Goal: Find specific page/section: Find specific page/section

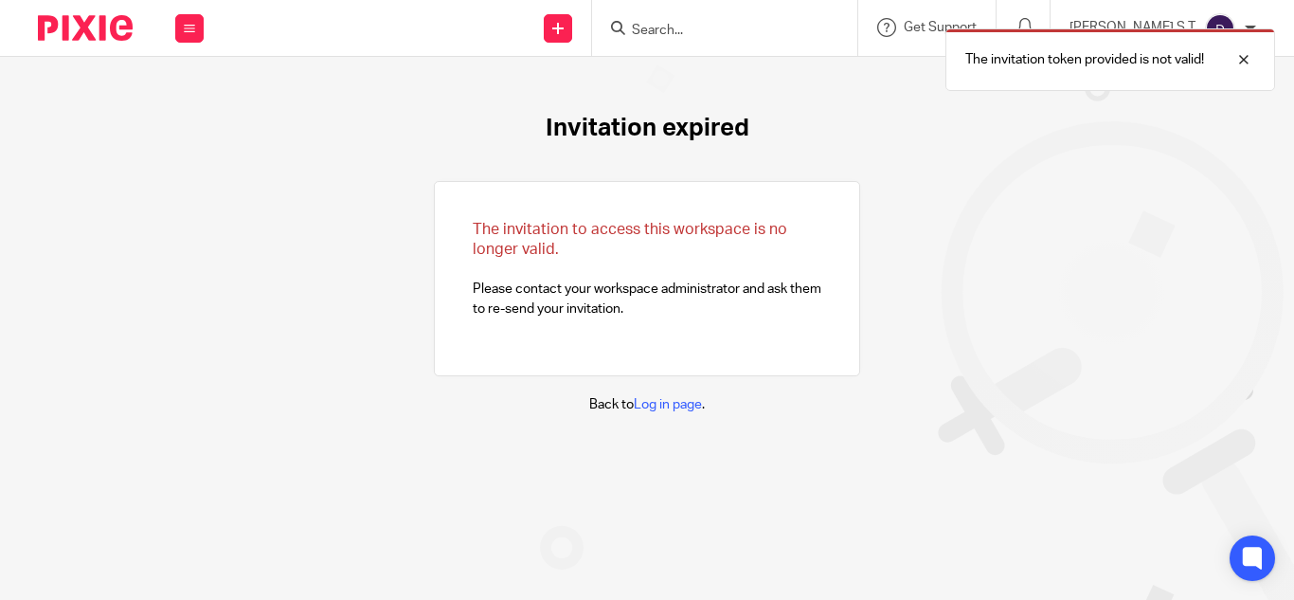
click at [716, 27] on div "The invitation token provided is not valid!" at bounding box center [961, 55] width 628 height 72
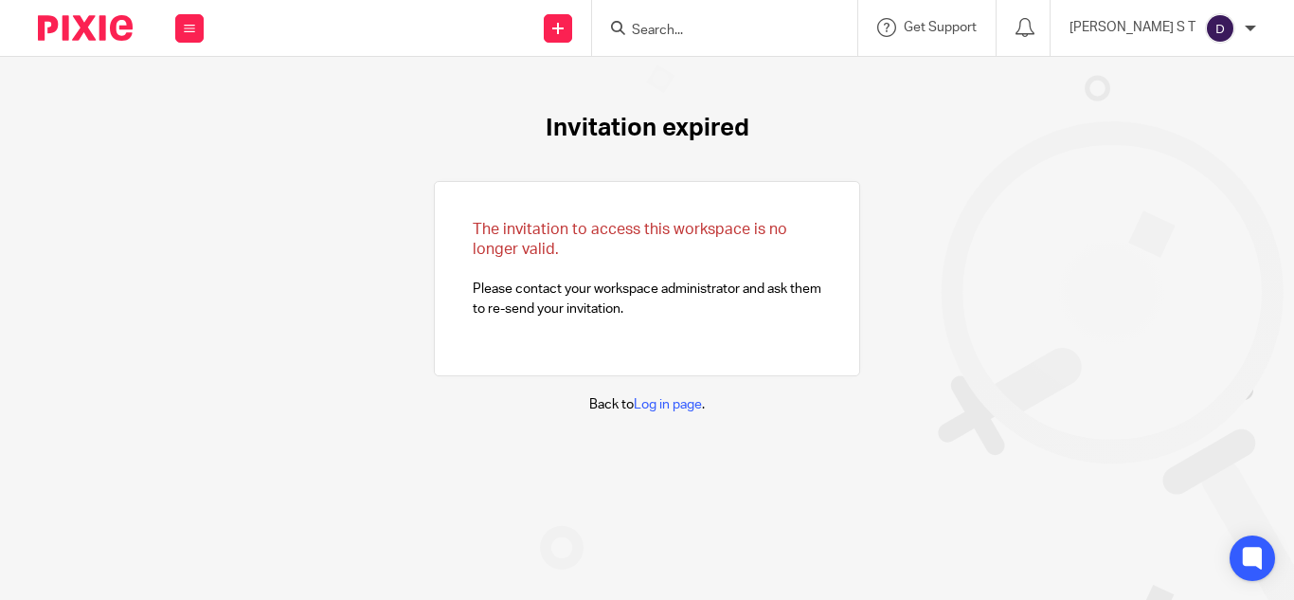
click at [735, 13] on div at bounding box center [724, 28] width 265 height 56
click at [732, 26] on input "Search" at bounding box center [715, 31] width 171 height 17
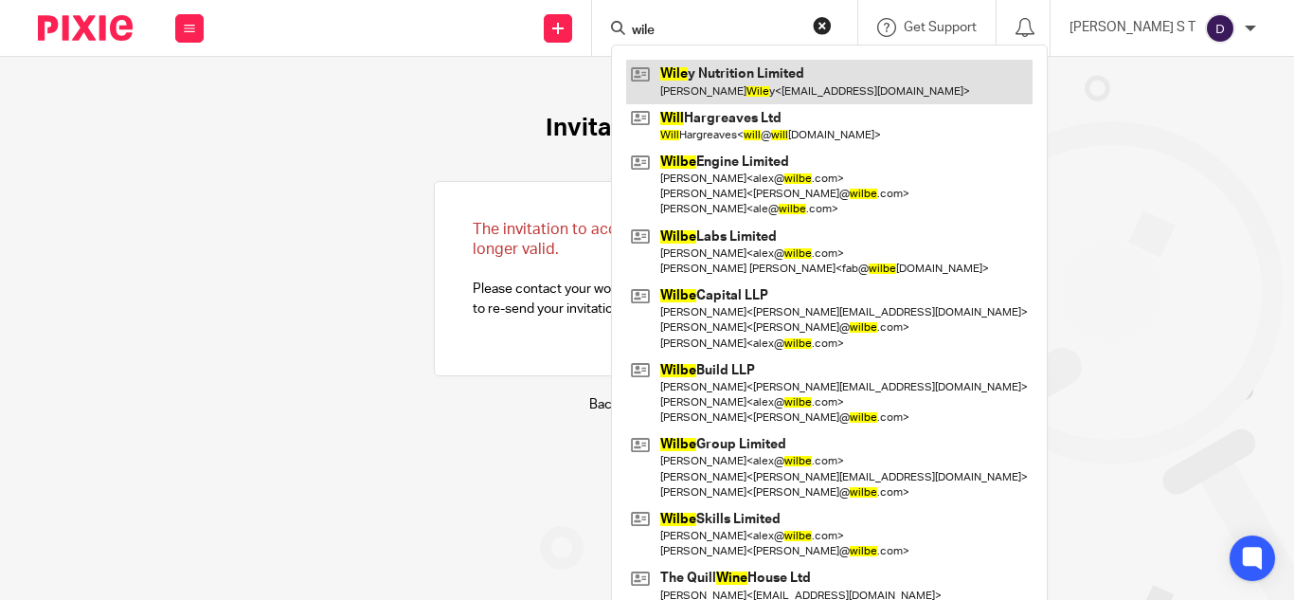
type input "wile"
click at [776, 60] on link at bounding box center [829, 82] width 406 height 44
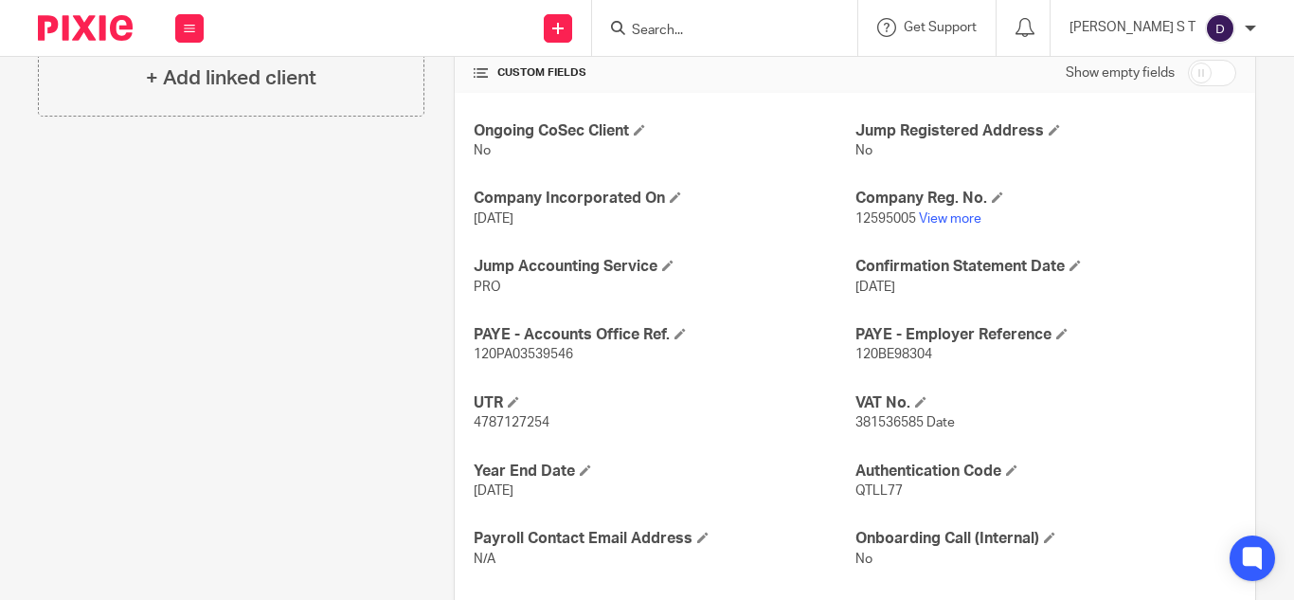
scroll to position [431, 0]
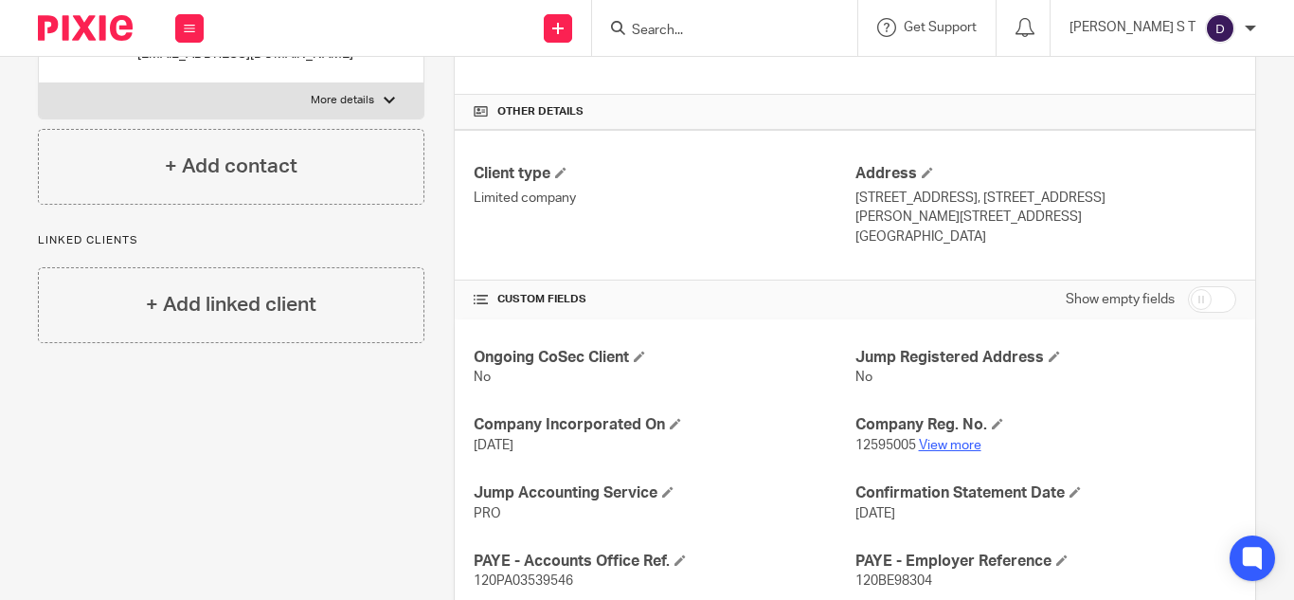
click at [945, 448] on link "View more" at bounding box center [950, 445] width 63 height 13
click at [711, 26] on input "Search" at bounding box center [715, 31] width 171 height 17
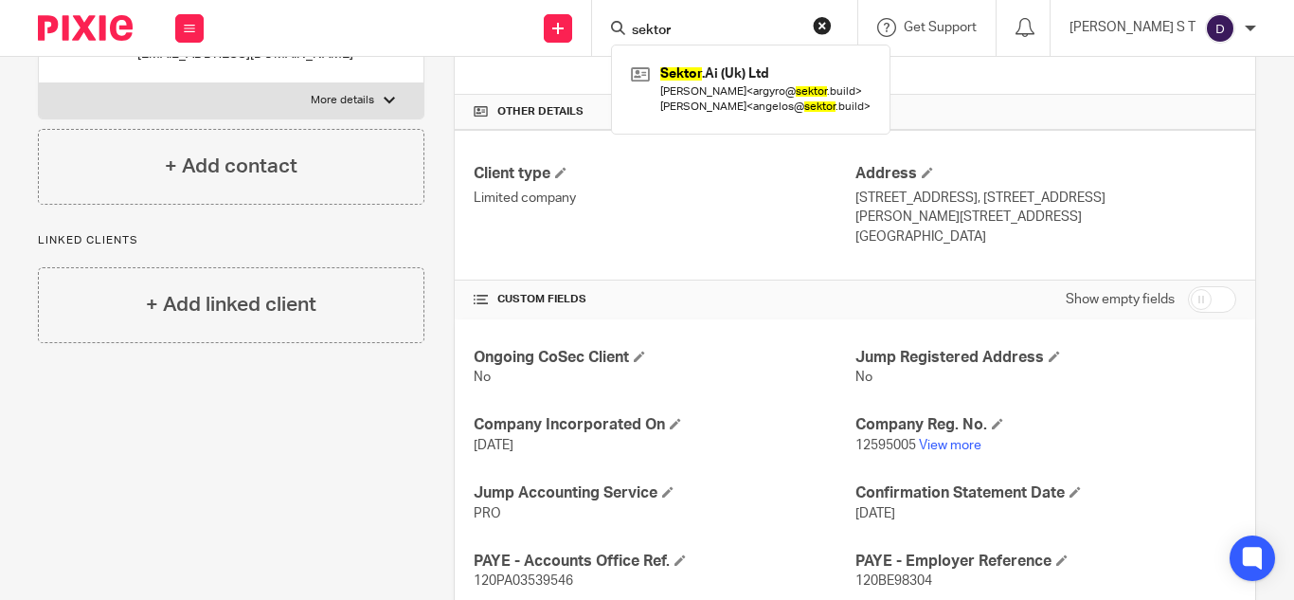
type input "sektor"
